Goal: Task Accomplishment & Management: Manage account settings

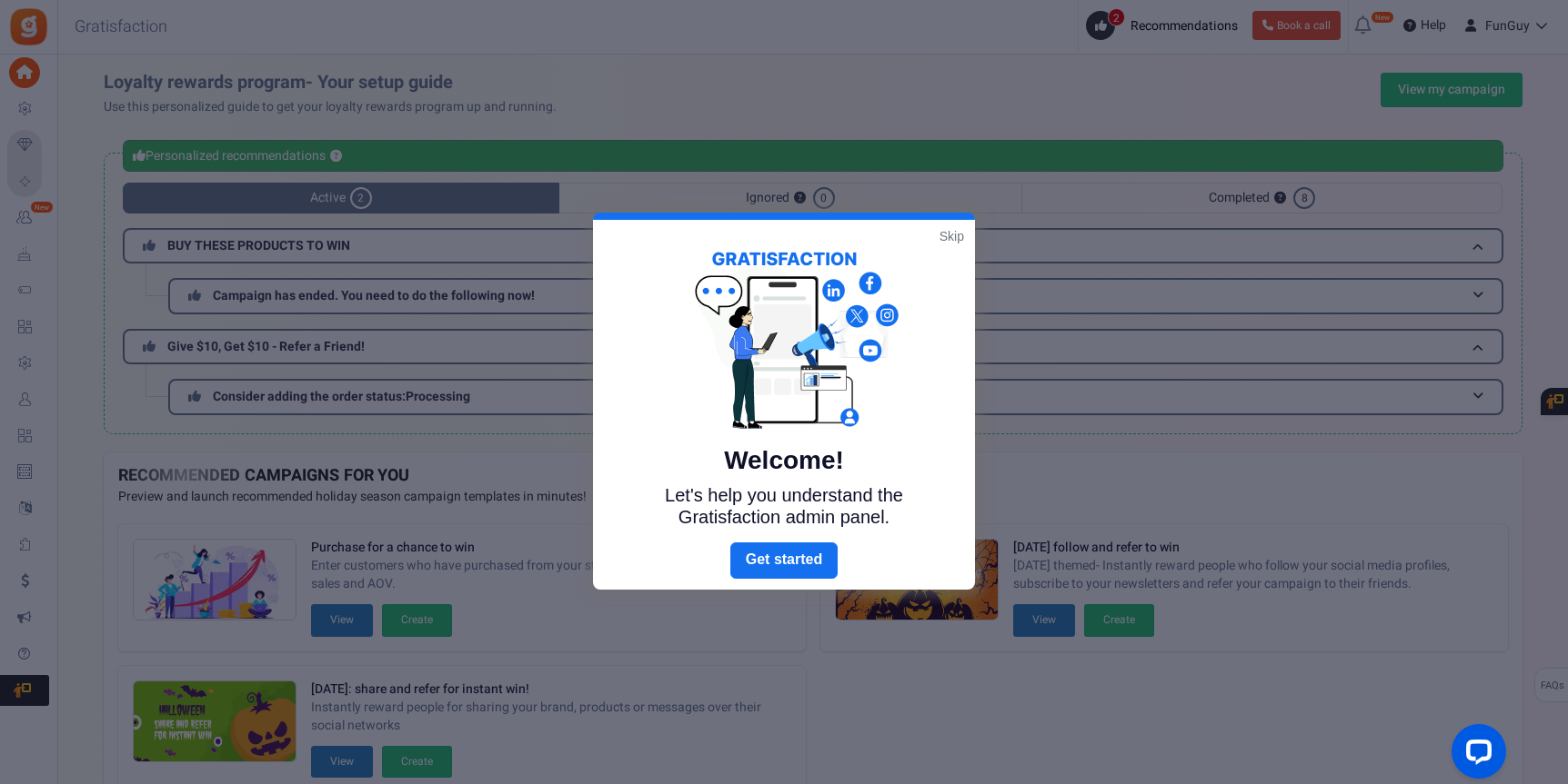
drag, startPoint x: 756, startPoint y: 554, endPoint x: 517, endPoint y: 462, distance: 256.1
click at [755, 553] on link "Next" at bounding box center [784, 560] width 108 height 36
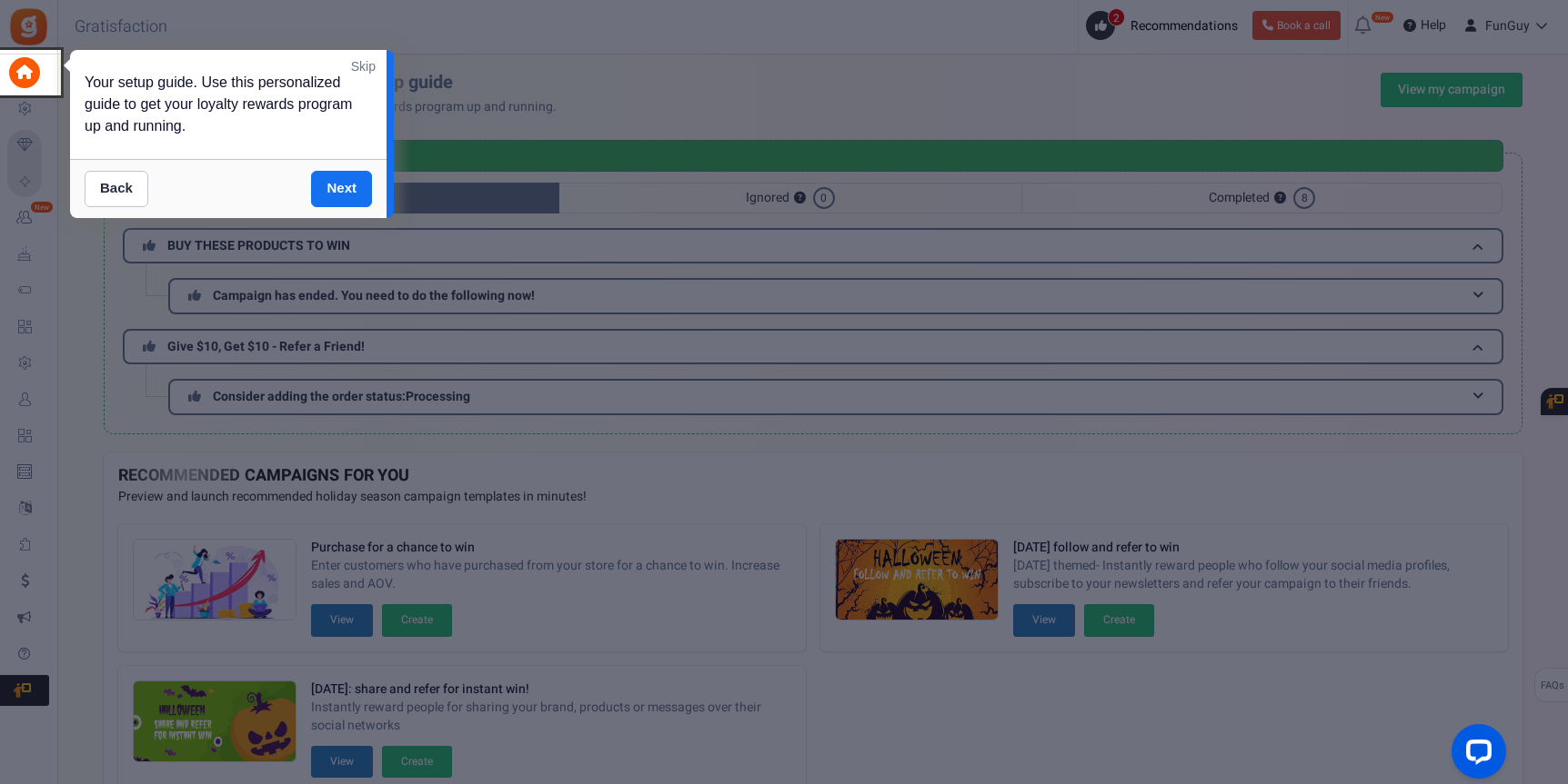
click at [364, 68] on link "Skip" at bounding box center [363, 67] width 24 height 19
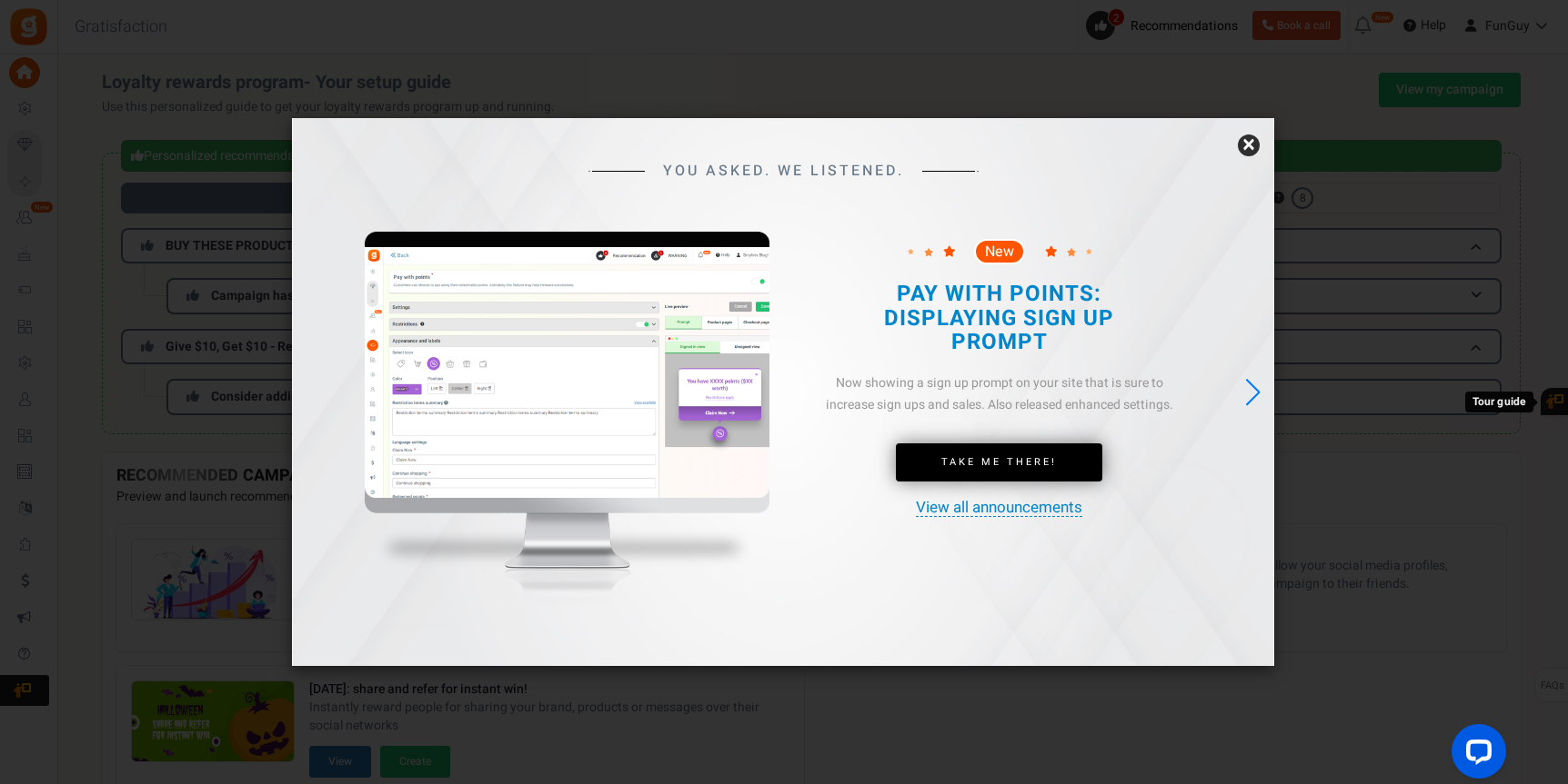
drag, startPoint x: 1240, startPoint y: 147, endPoint x: 725, endPoint y: 190, distance: 516.8
click at [1239, 147] on link "×" at bounding box center [1249, 145] width 22 height 22
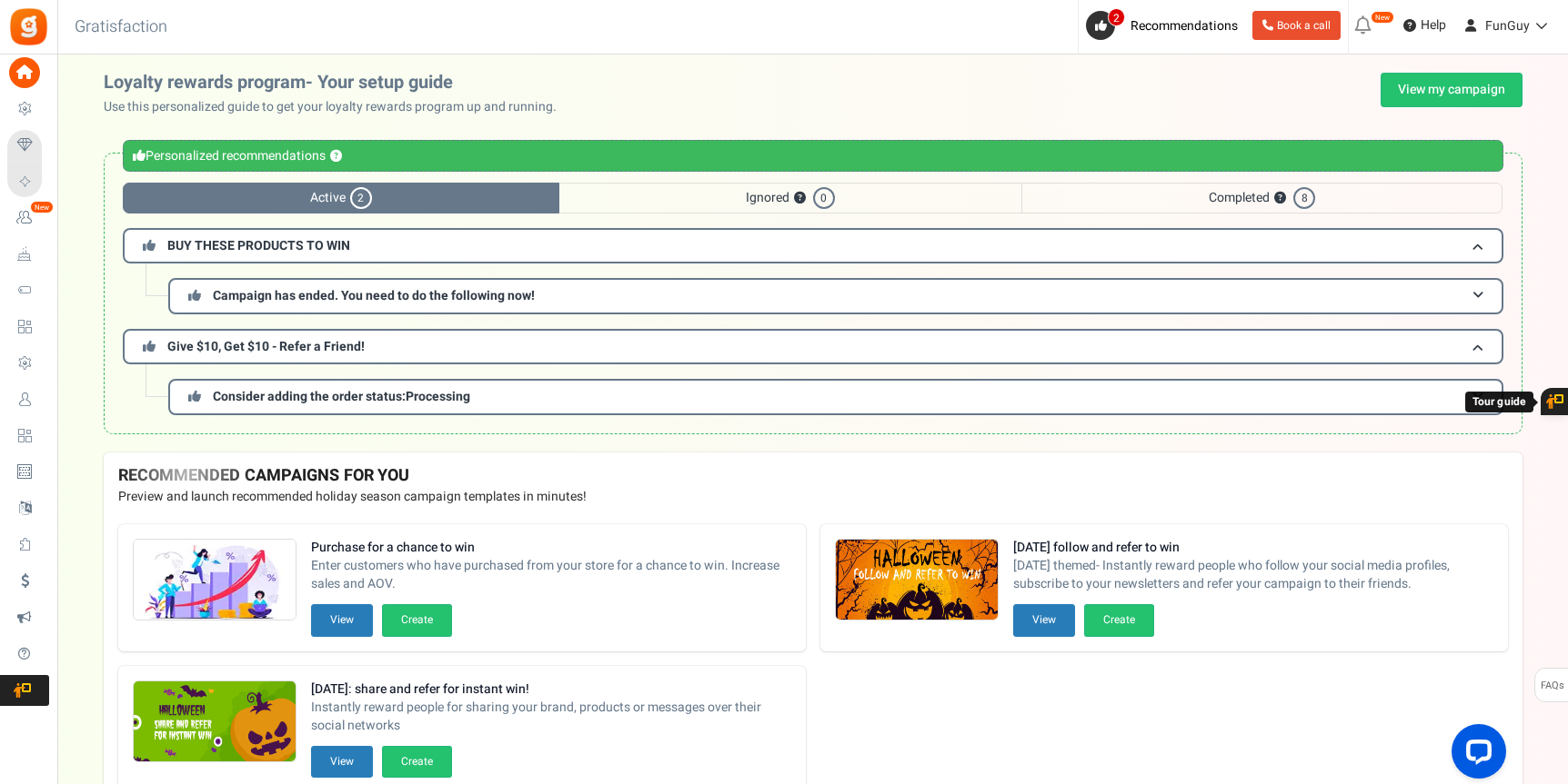
click at [0, 0] on span "Users" at bounding box center [0, 0] width 0 height 0
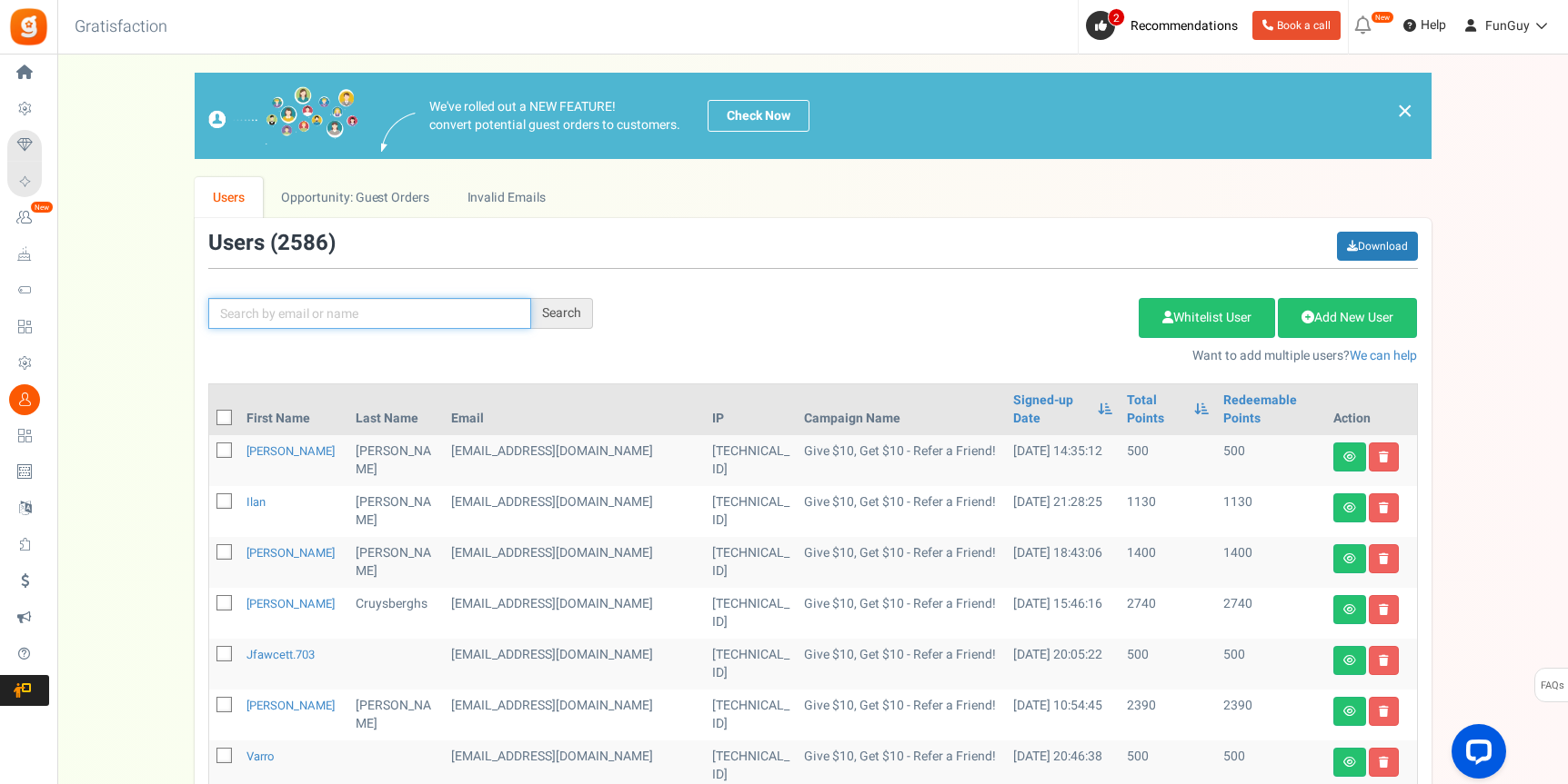
click at [423, 301] on input "text" at bounding box center [370, 313] width 323 height 31
paste input "[EMAIL_ADDRESS][DOMAIN_NAME]"
type input "[EMAIL_ADDRESS][DOMAIN_NAME]"
click at [593, 319] on div "[EMAIL_ADDRESS][DOMAIN_NAME] Search" at bounding box center [401, 313] width 412 height 31
click at [580, 314] on div "Search" at bounding box center [562, 313] width 62 height 31
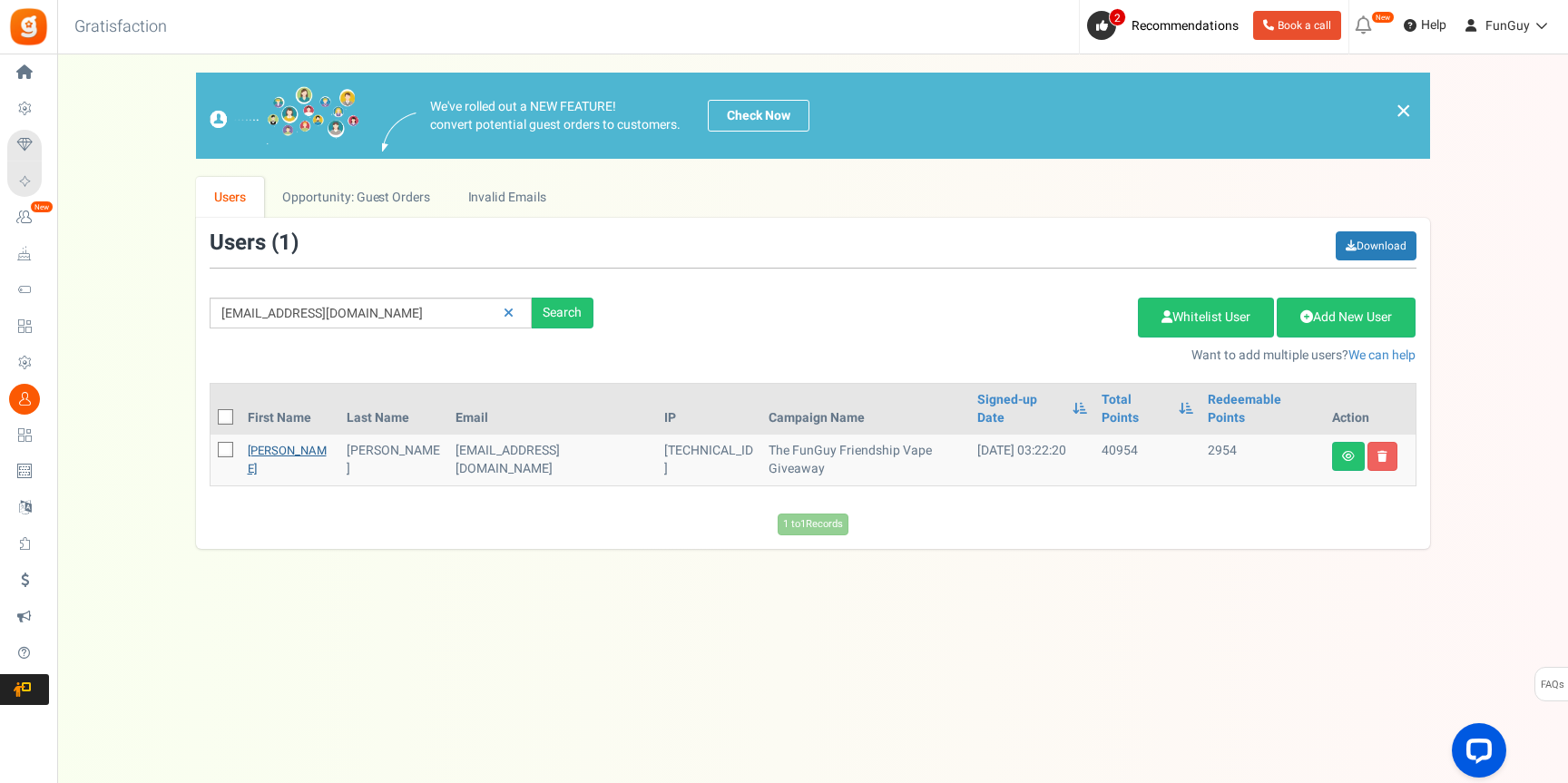
click at [270, 442] on link "[PERSON_NAME]" at bounding box center [287, 460] width 79 height 35
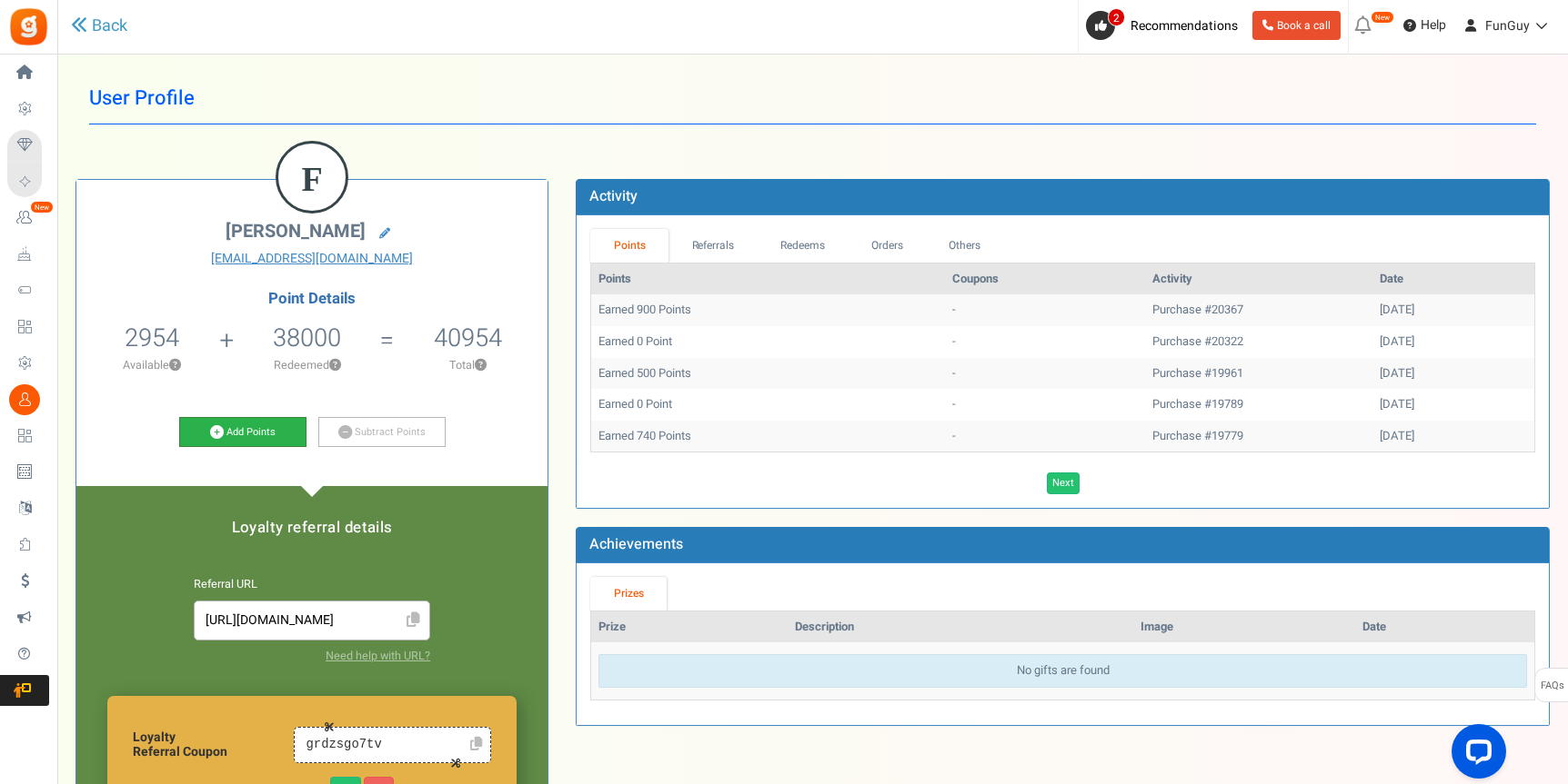
click at [245, 428] on link "Add Points" at bounding box center [242, 432] width 127 height 31
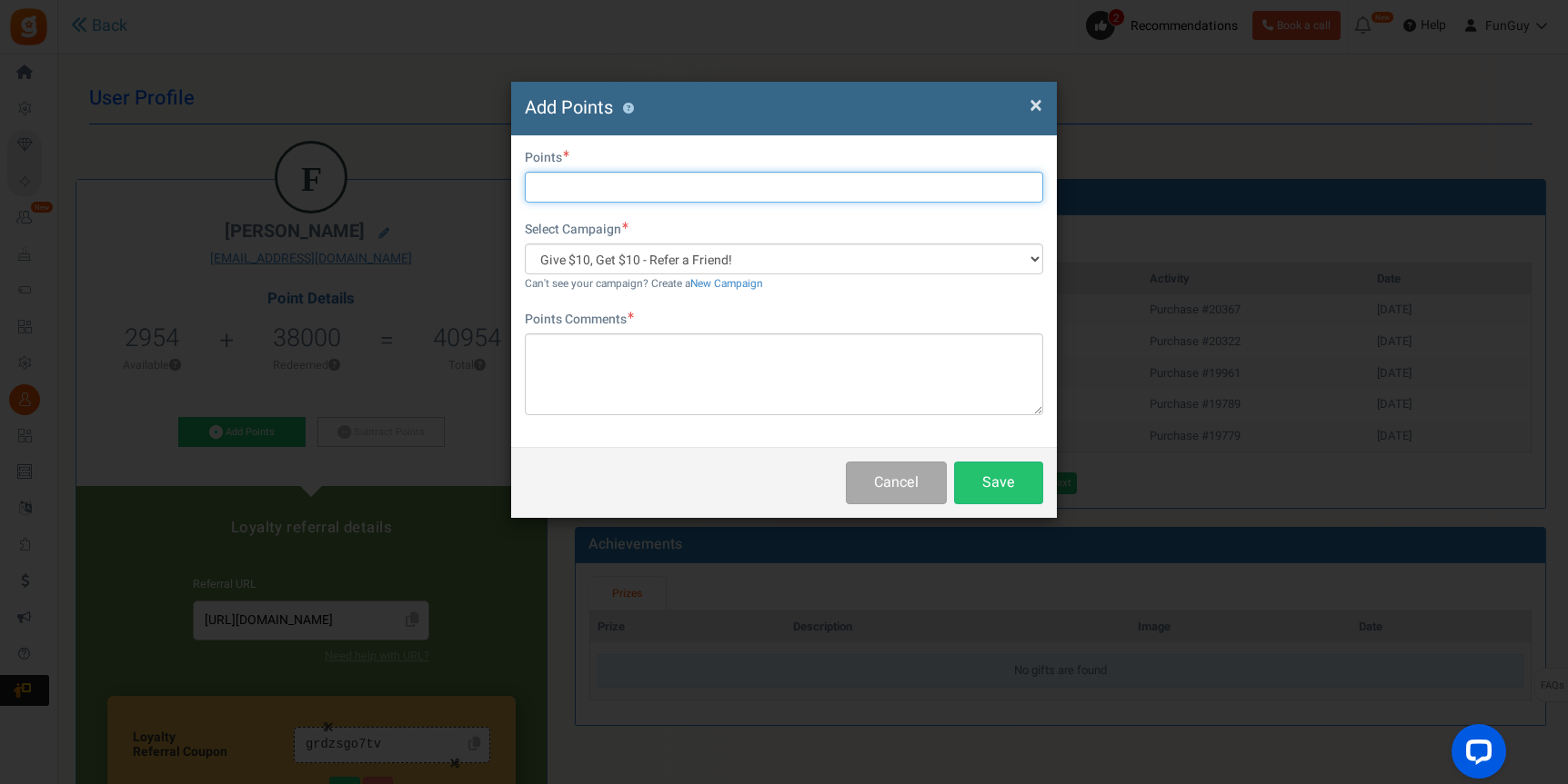
click at [653, 190] on input "text" at bounding box center [784, 186] width 518 height 31
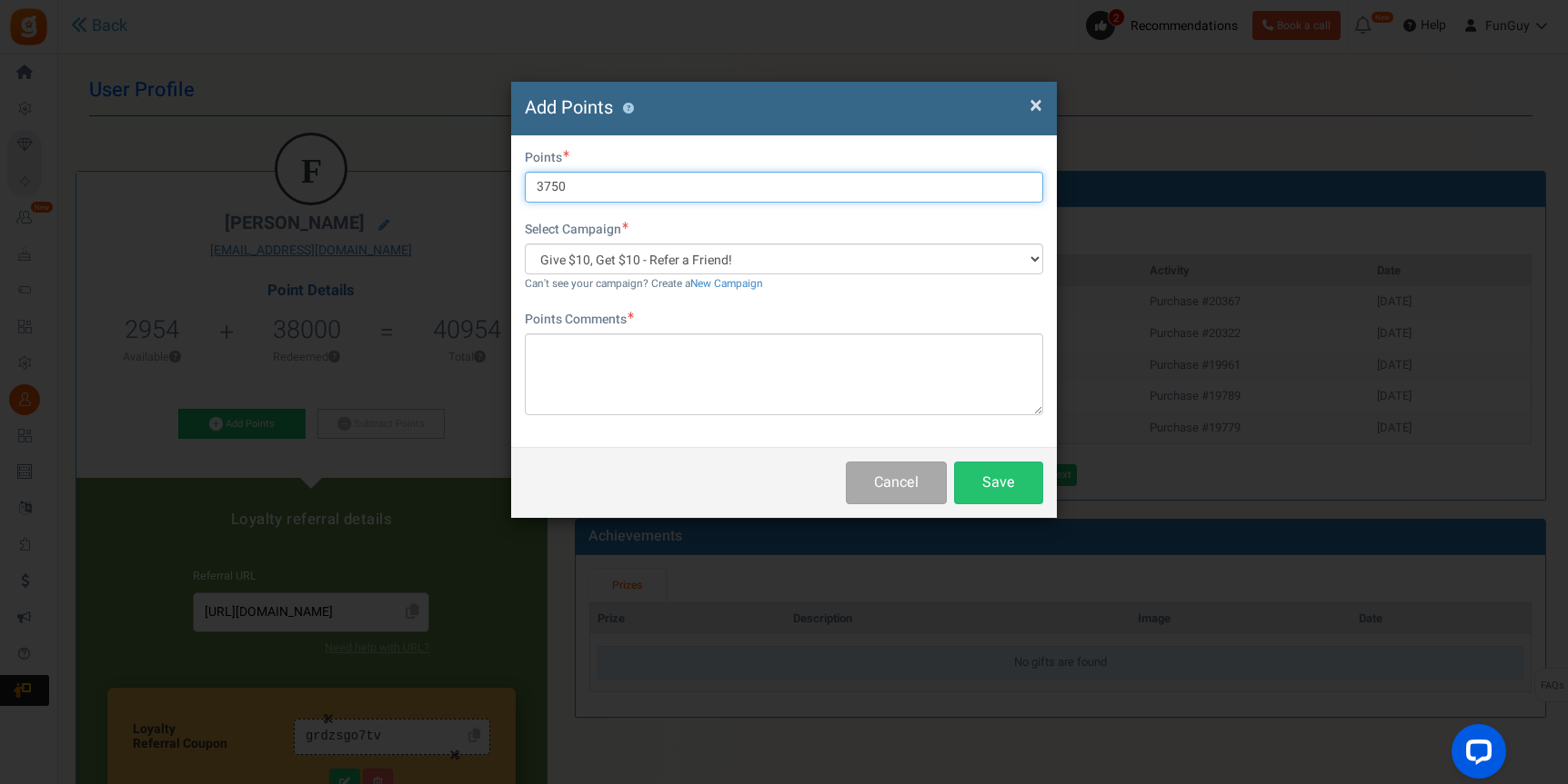
scroll to position [13, 0]
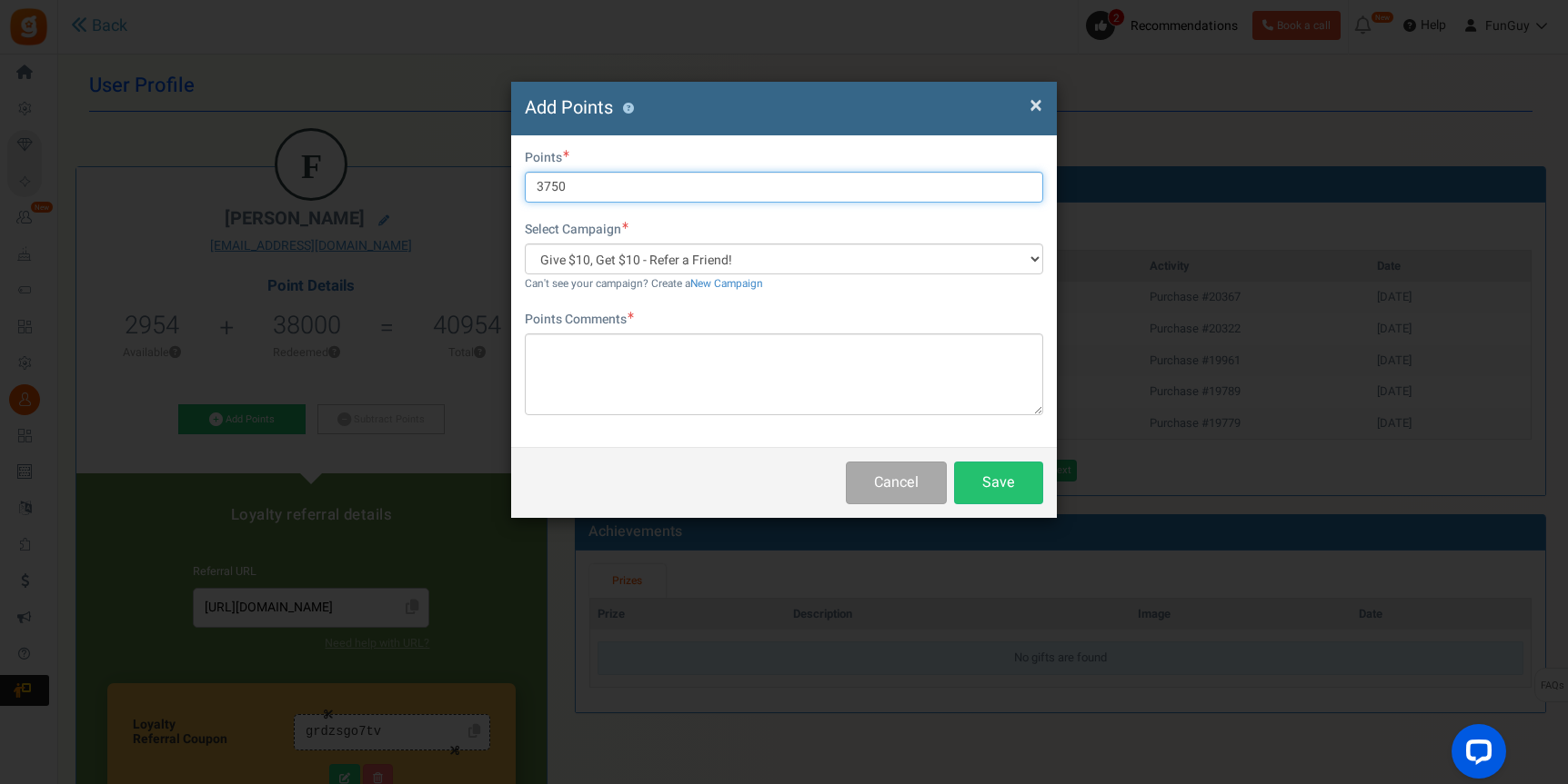
type input "3750"
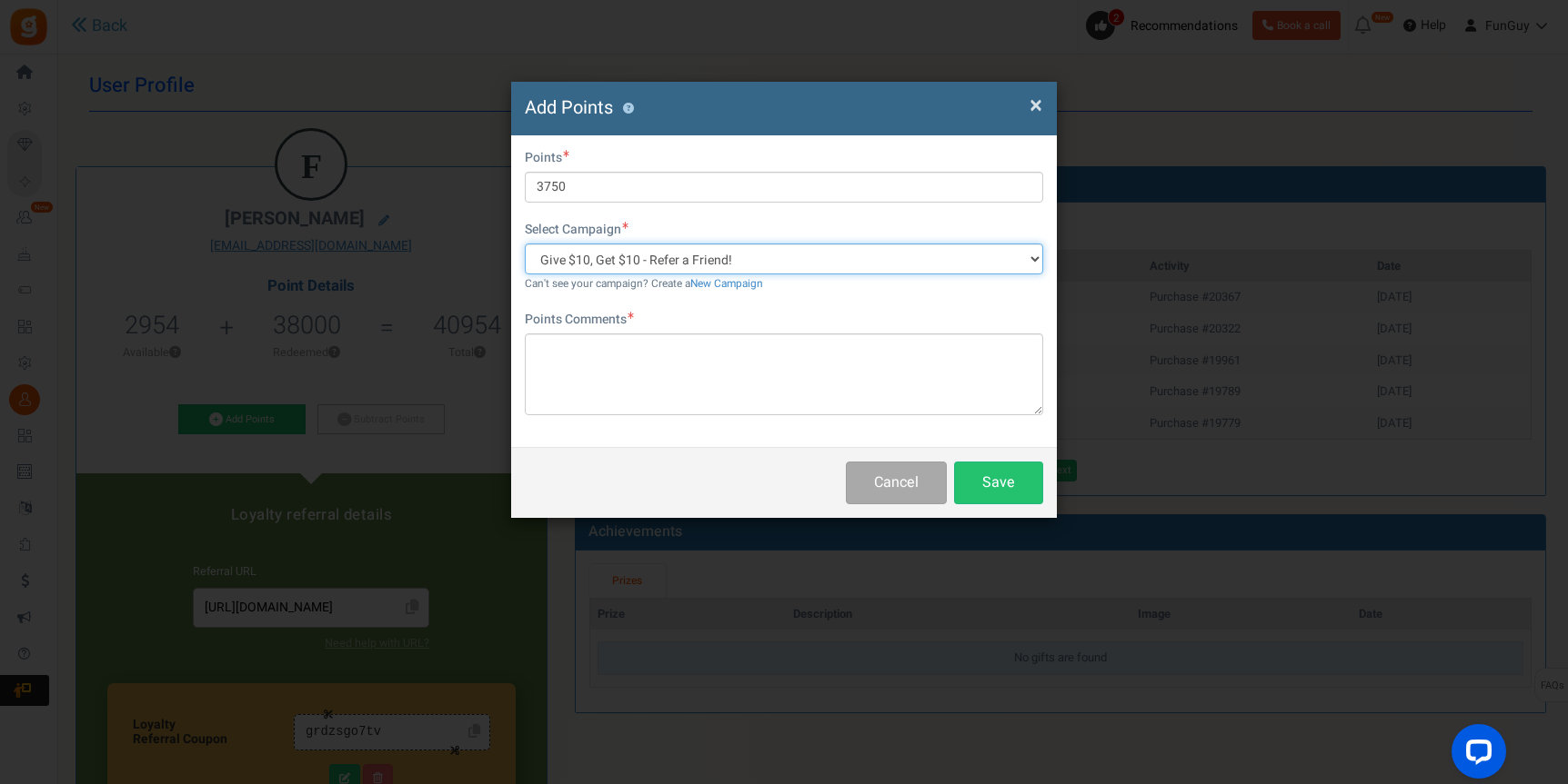
scroll to position [11, 0]
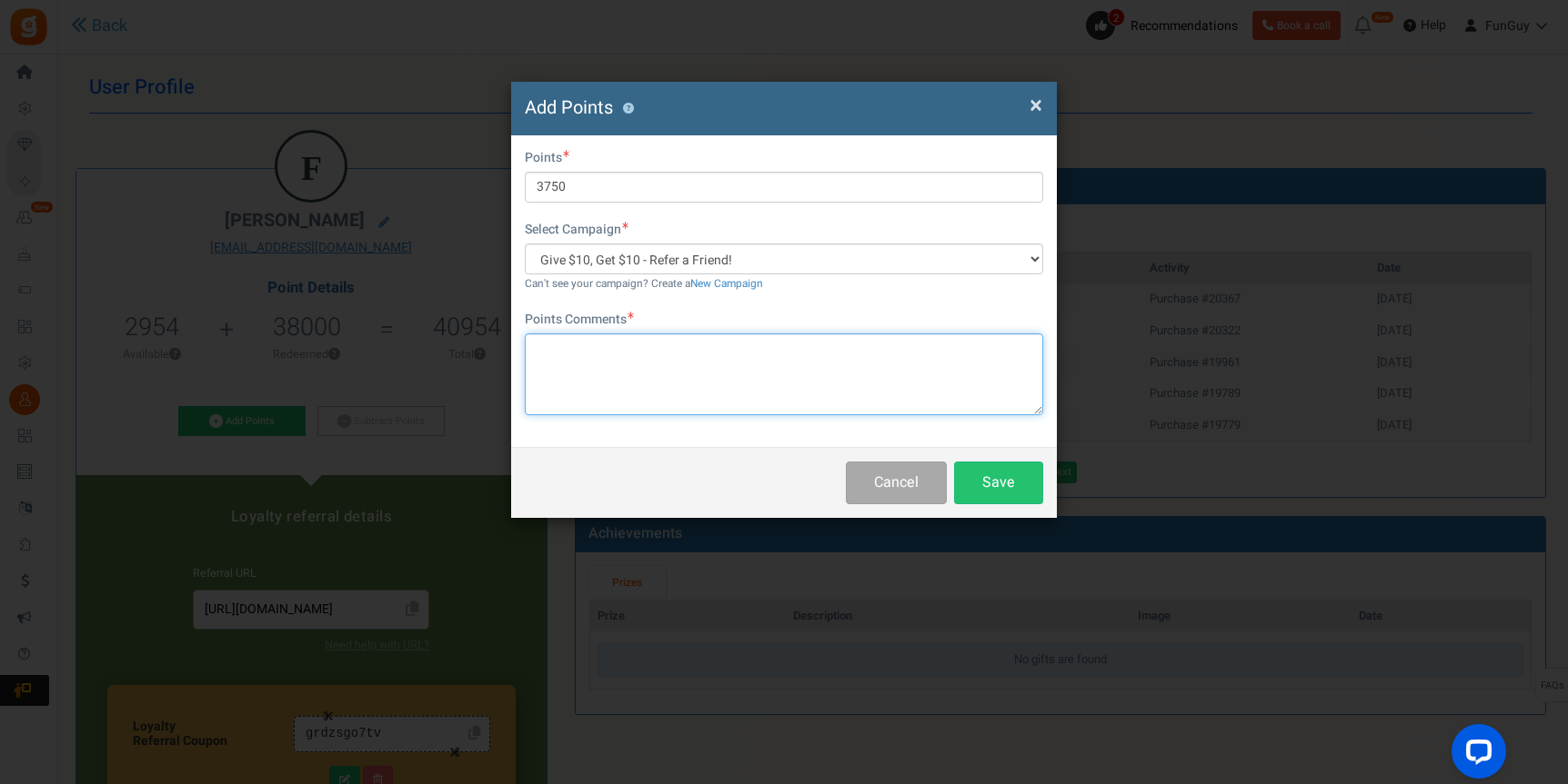
click at [771, 368] on textarea at bounding box center [784, 374] width 518 height 82
type textarea "Manual Add For Issue"
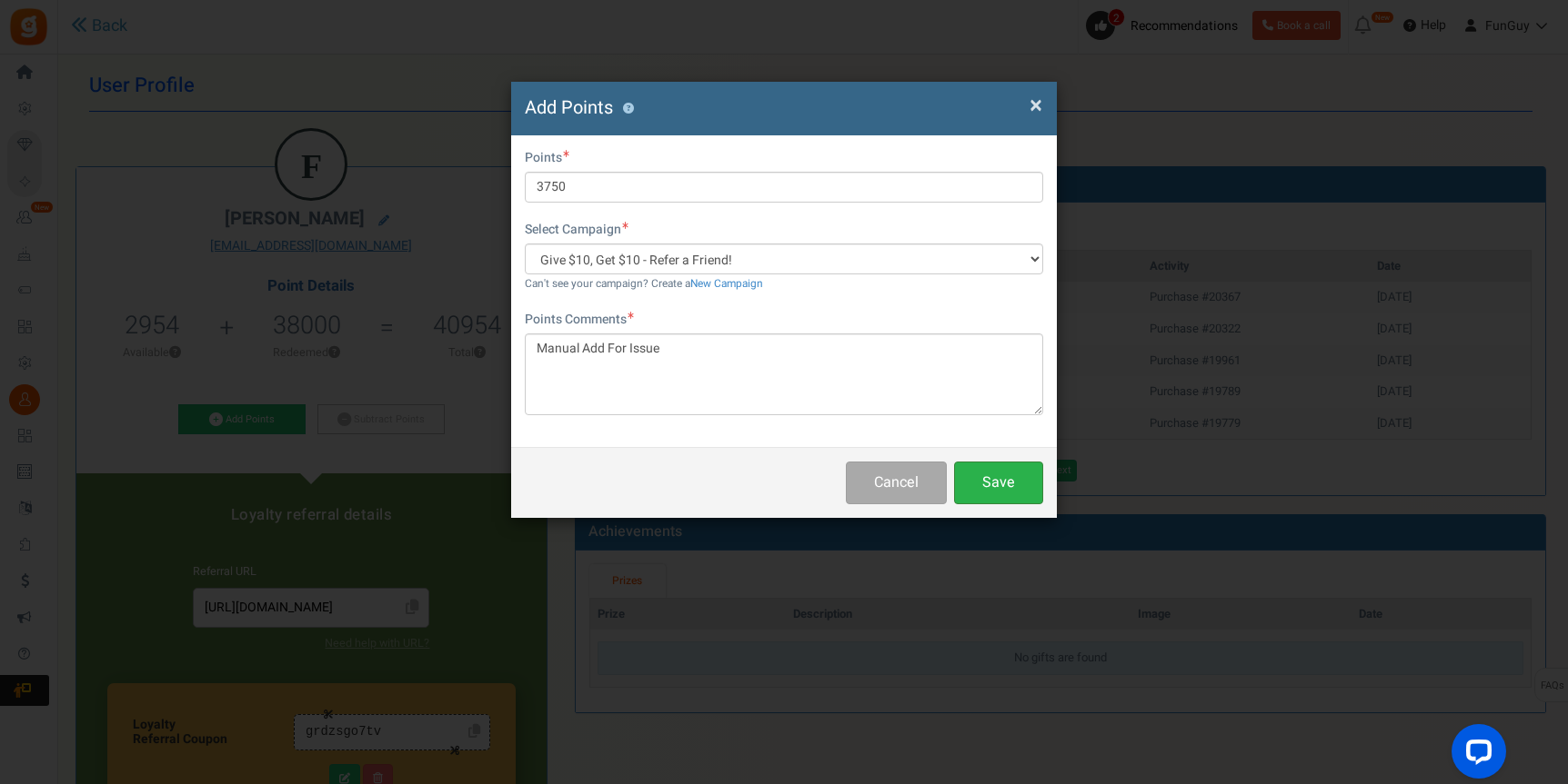
drag, startPoint x: 771, startPoint y: 368, endPoint x: 1010, endPoint y: 487, distance: 267.0
click at [1010, 487] on button "Save" at bounding box center [999, 483] width 89 height 43
